Goal: Navigation & Orientation: Find specific page/section

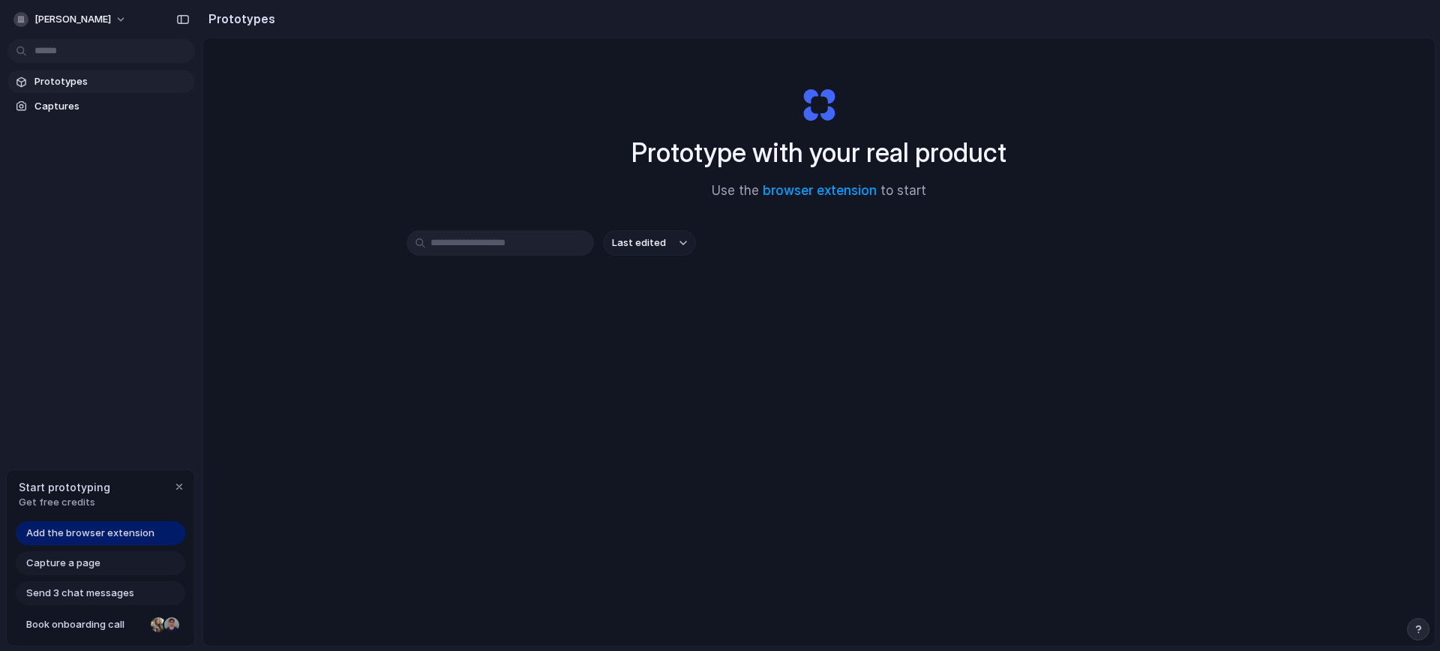
click at [64, 88] on span "Prototypes" at bounding box center [112, 81] width 155 height 15
click at [72, 110] on span "Captures" at bounding box center [112, 106] width 155 height 15
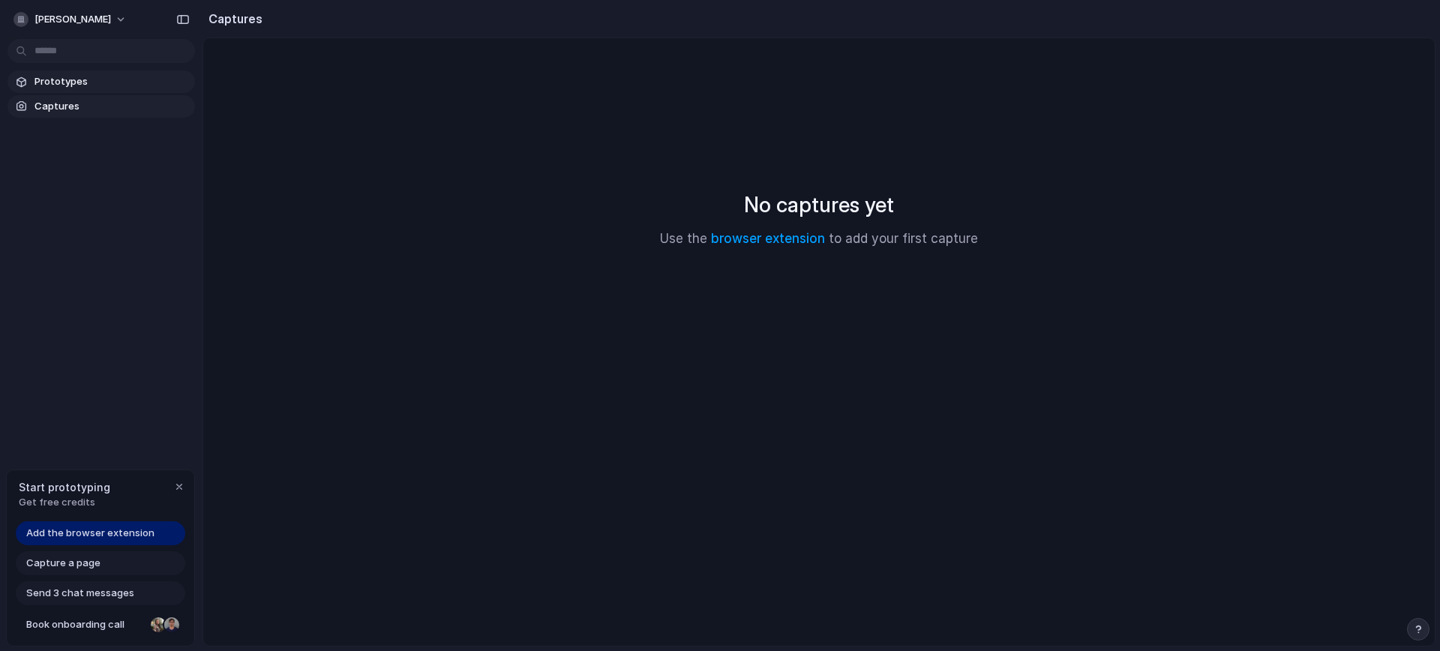
click at [77, 86] on span "Prototypes" at bounding box center [112, 81] width 155 height 15
